Goal: Information Seeking & Learning: Learn about a topic

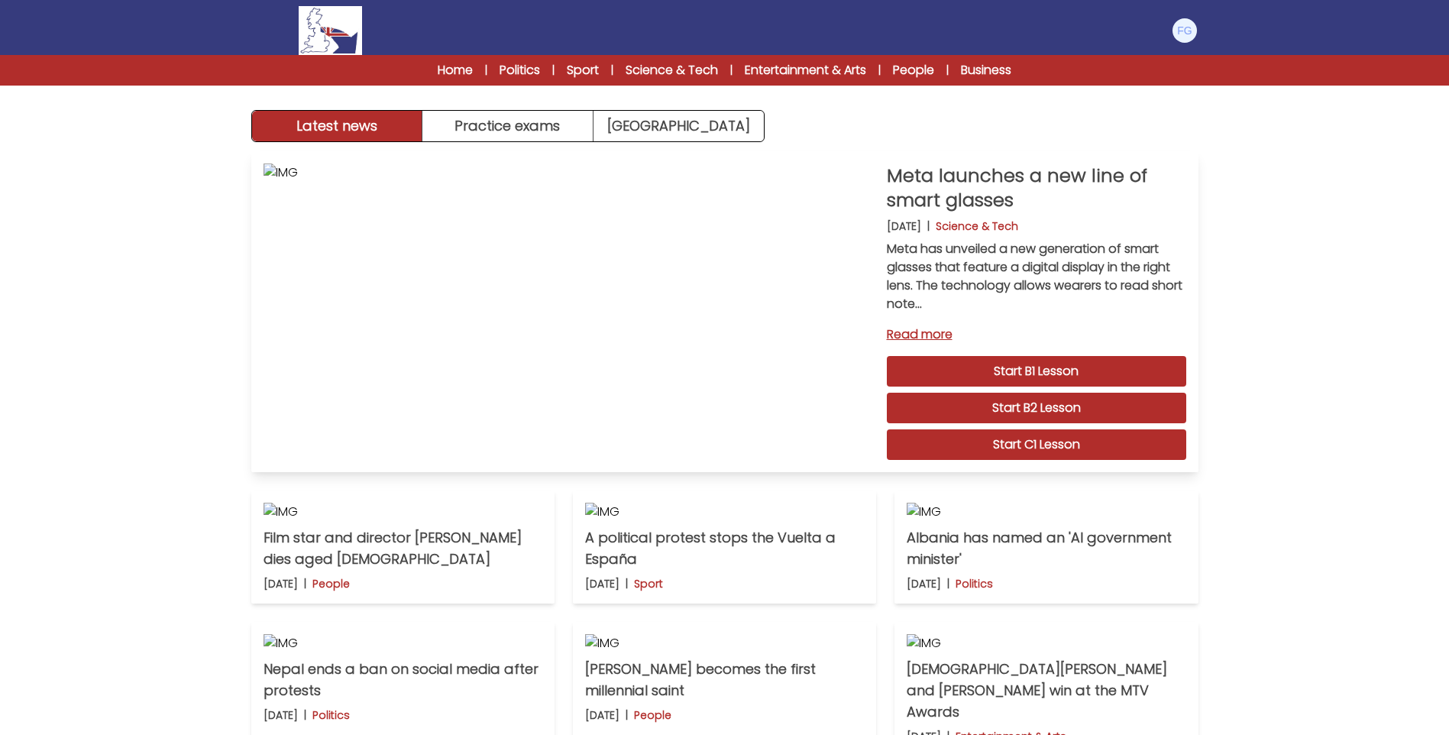
click at [1019, 415] on link "Start B2 Lesson" at bounding box center [1036, 407] width 299 height 31
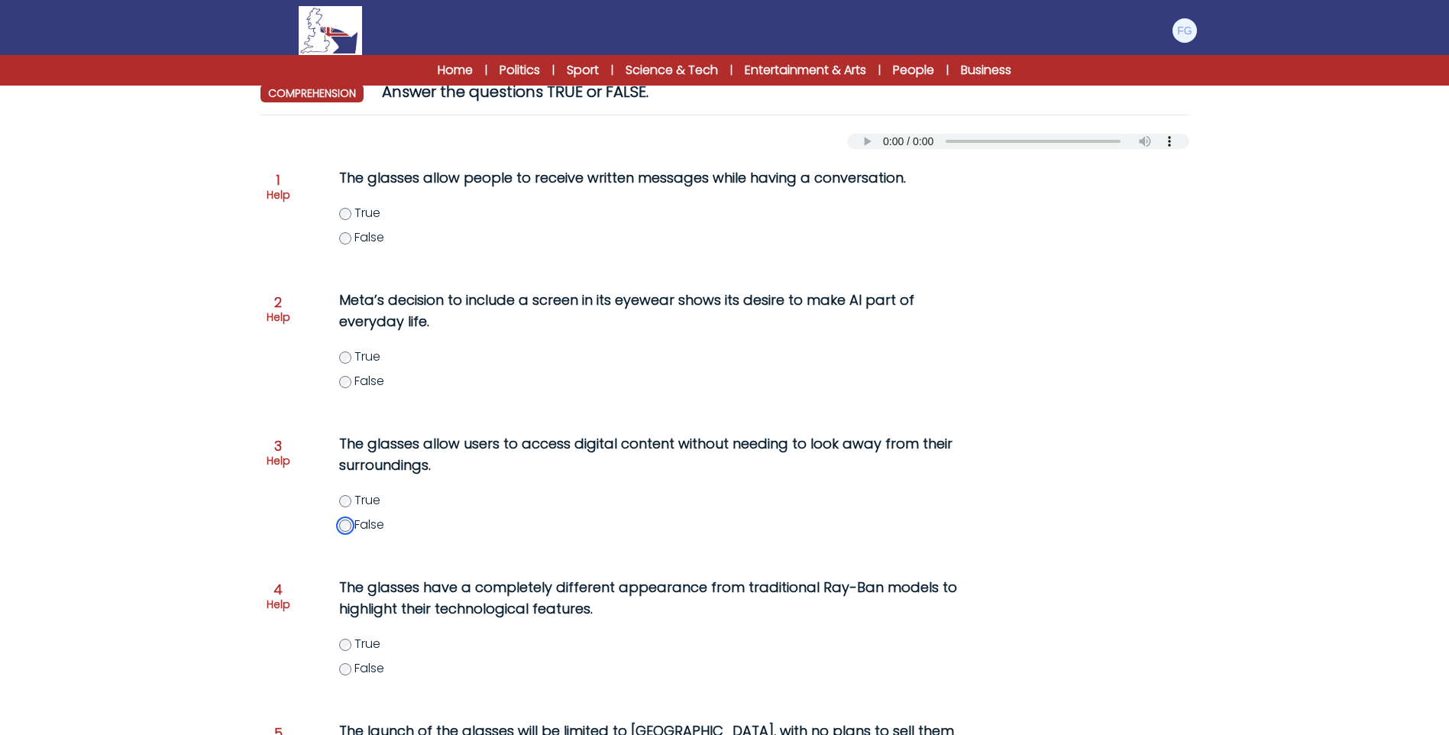
scroll to position [387, 0]
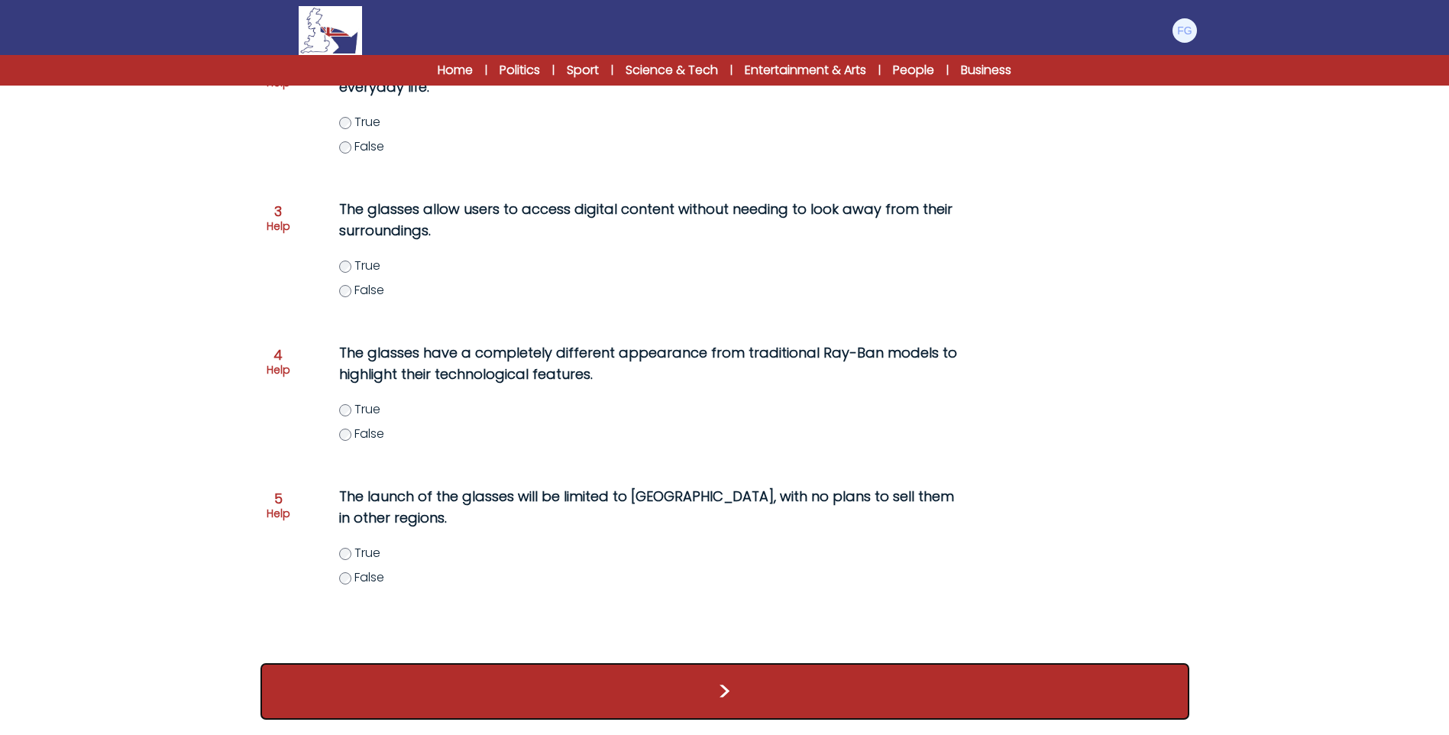
click at [738, 692] on button ">" at bounding box center [724, 691] width 929 height 57
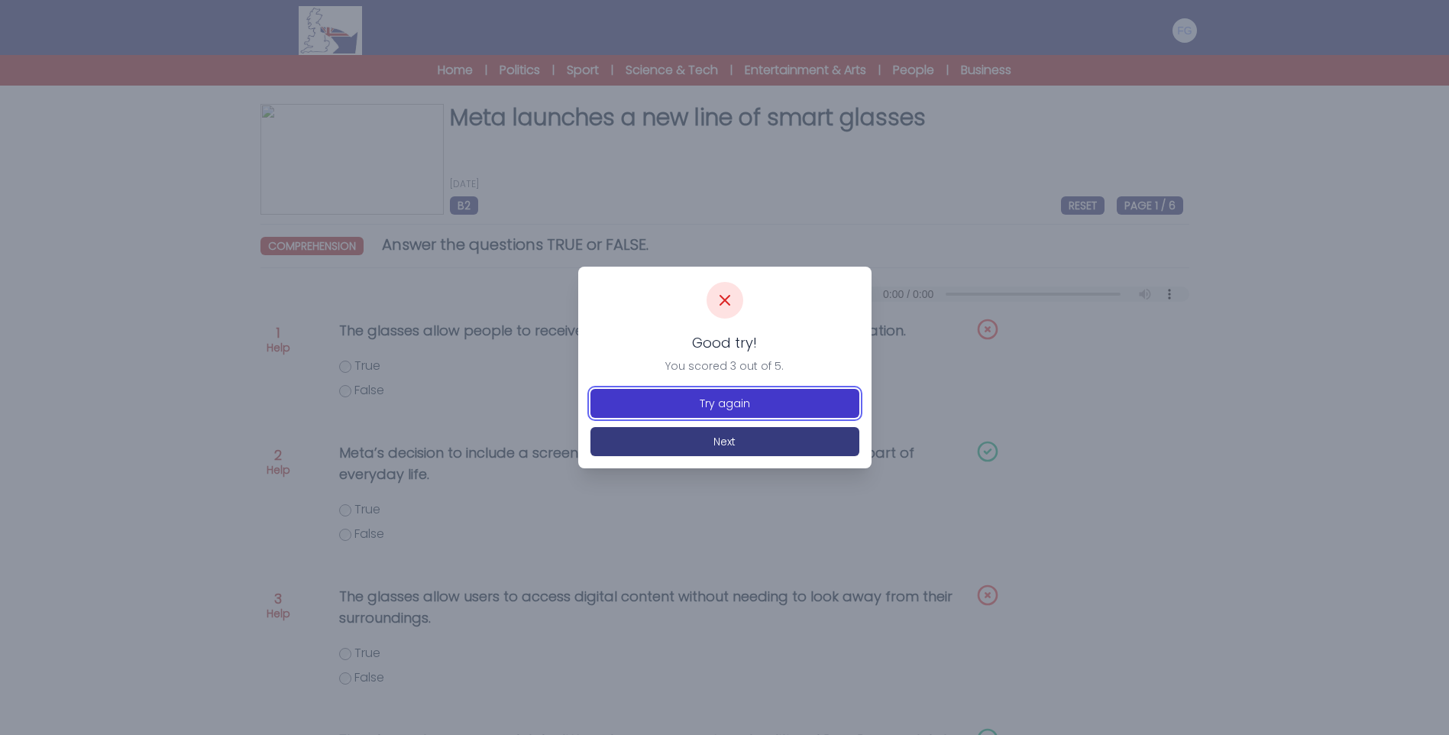
click at [727, 400] on button "Try again" at bounding box center [724, 403] width 269 height 29
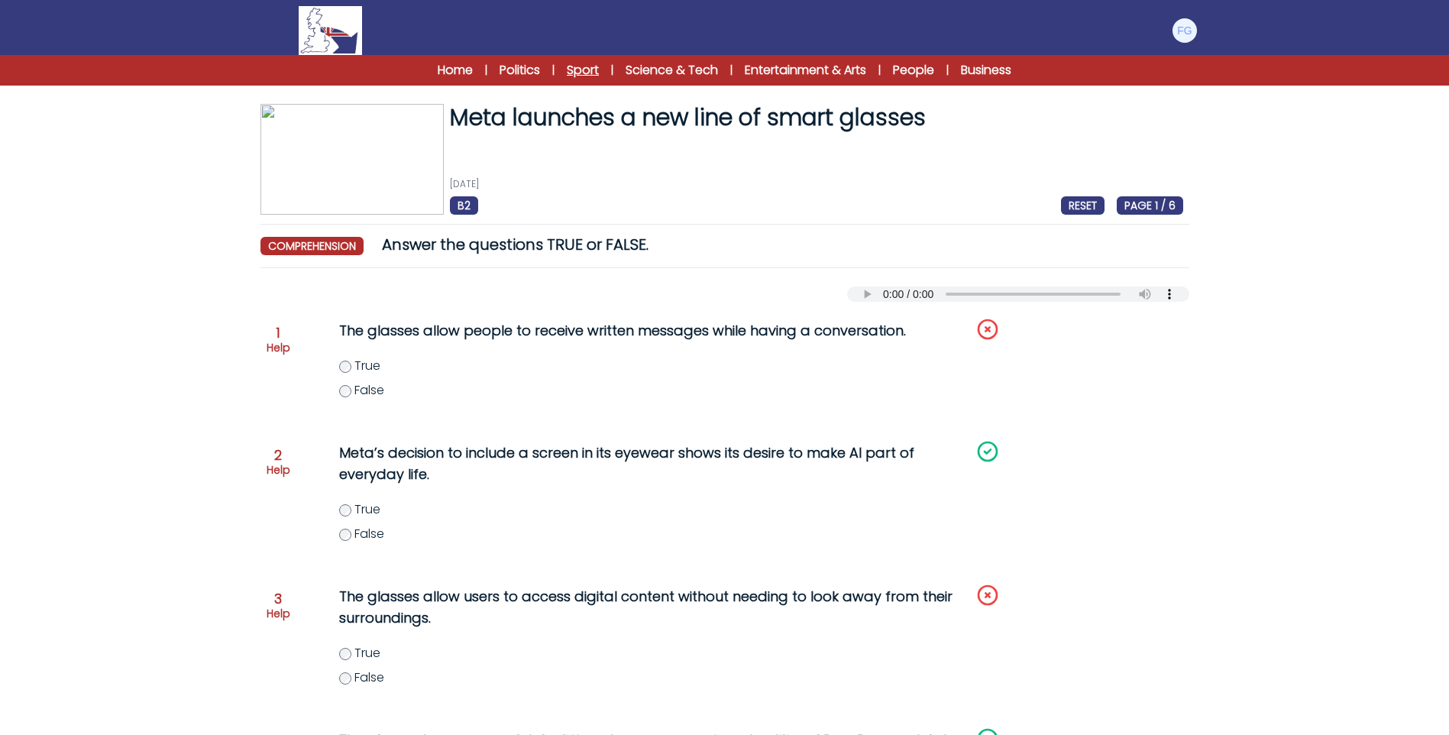
click at [590, 70] on link "Sport" at bounding box center [583, 70] width 32 height 18
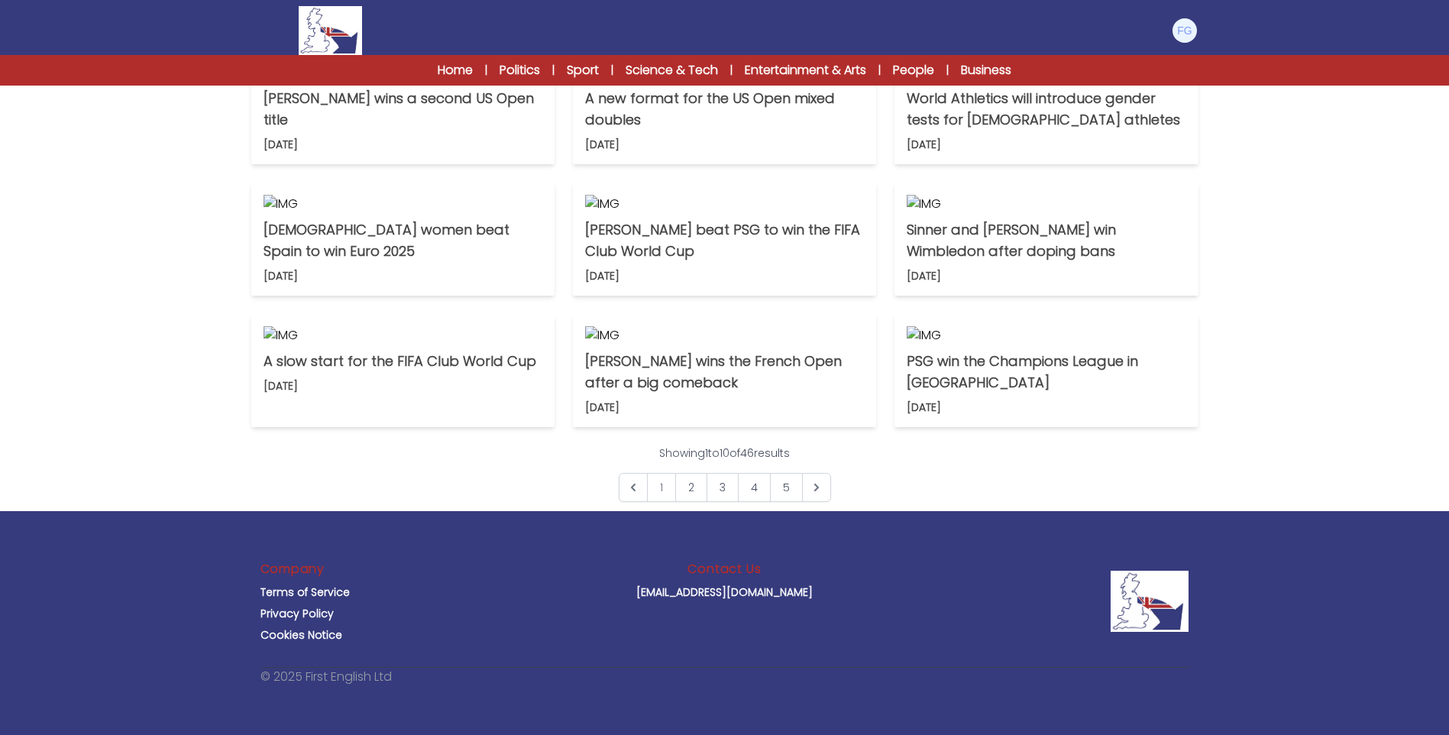
scroll to position [993, 0]
click at [822, 495] on icon "Next &raquo;" at bounding box center [816, 487] width 15 height 15
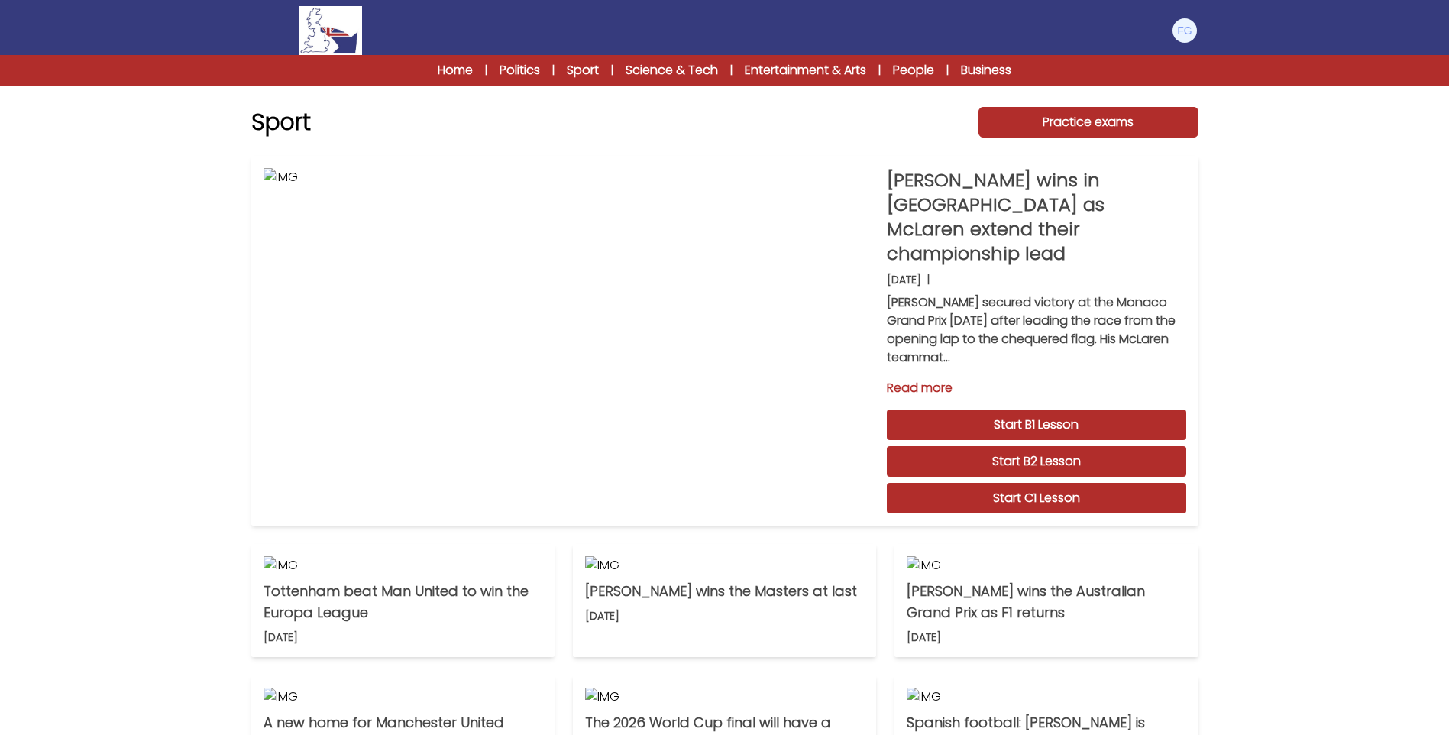
scroll to position [76, 0]
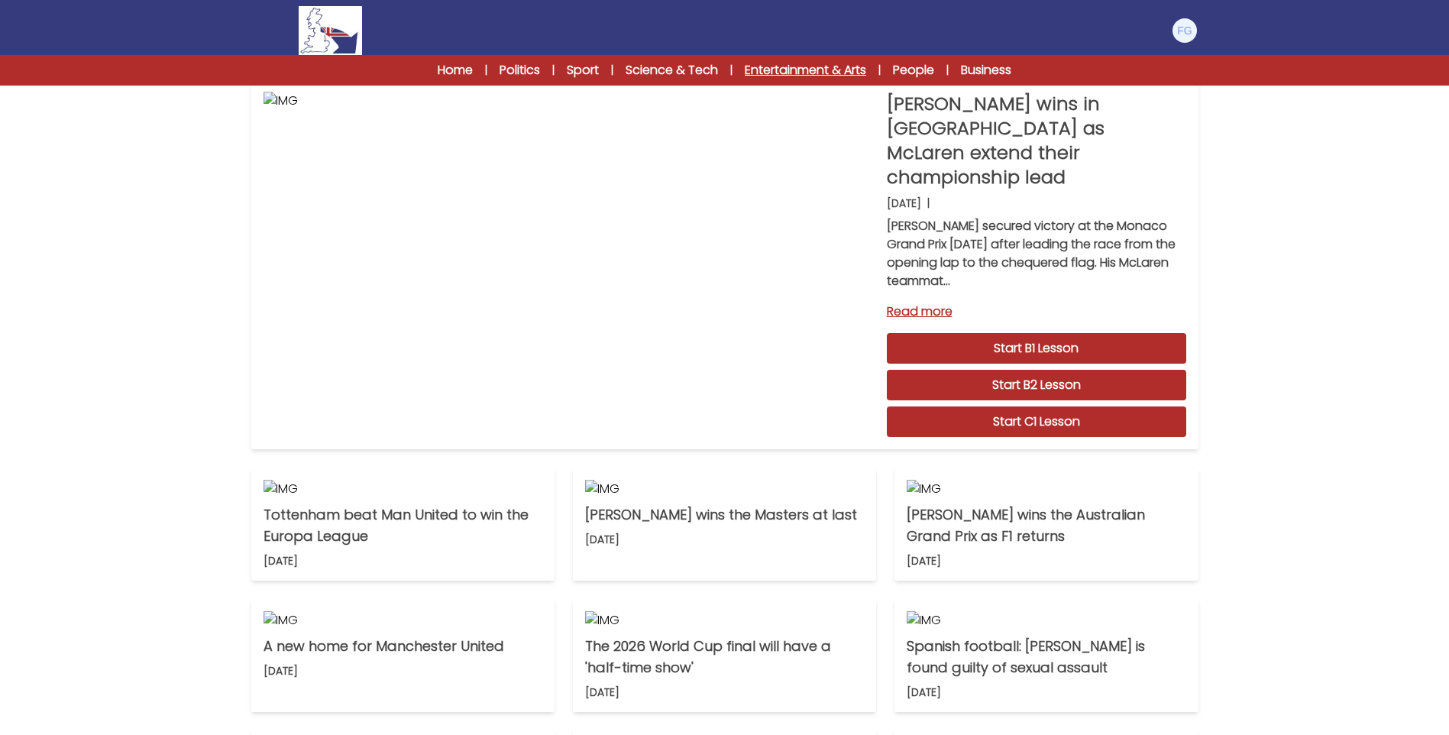
click at [801, 64] on link "Entertainment & Arts" at bounding box center [805, 70] width 121 height 18
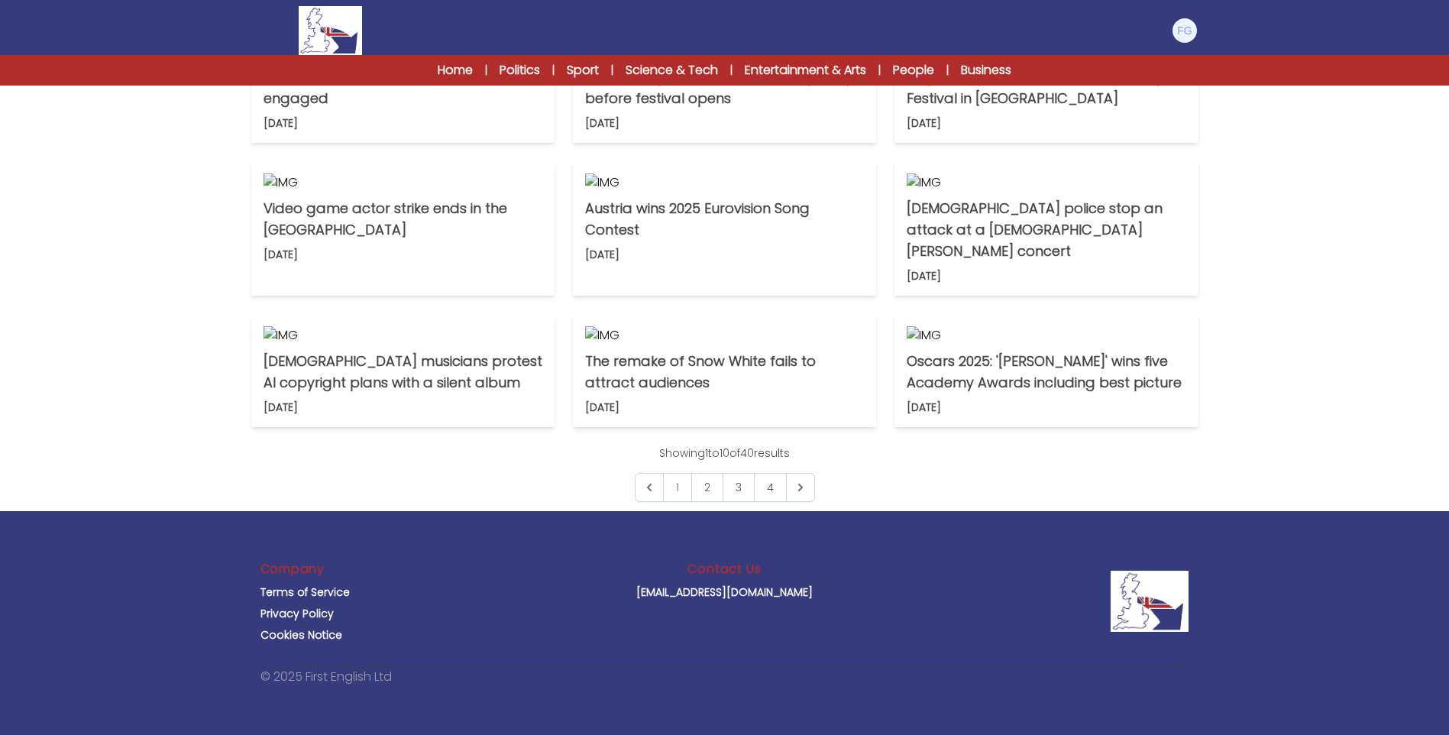
scroll to position [916, 0]
click at [638, 344] on img at bounding box center [724, 335] width 279 height 18
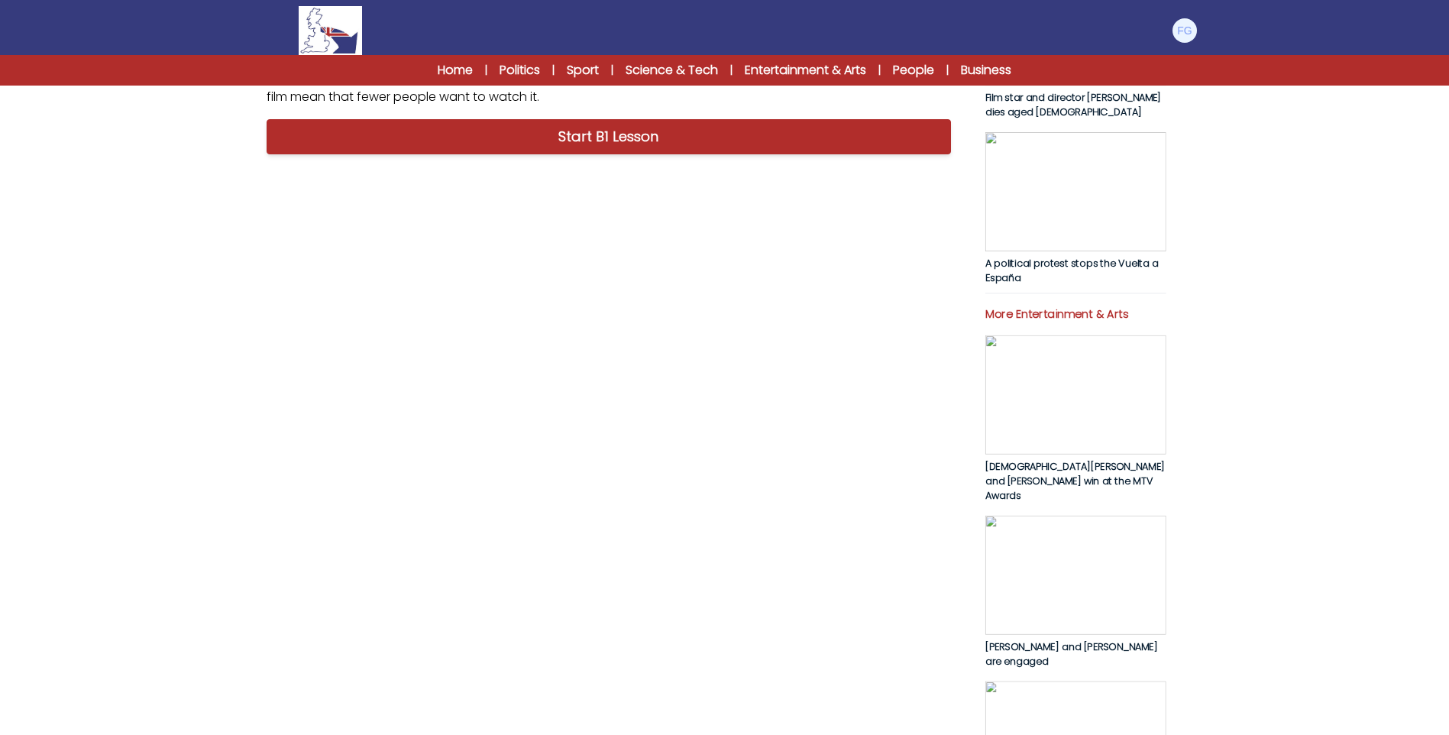
scroll to position [535, 0]
